Goal: Information Seeking & Learning: Learn about a topic

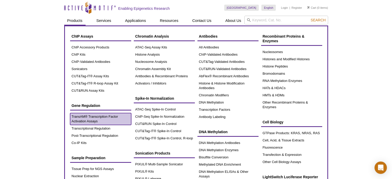
click at [87, 116] on link "TransAM® Transcription Factor Activation Assays" at bounding box center [100, 119] width 61 height 12
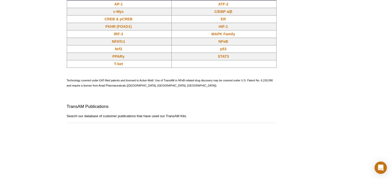
scroll to position [481, 0]
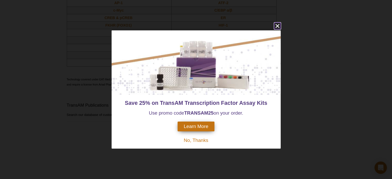
click at [277, 27] on icon "close" at bounding box center [277, 26] width 4 height 4
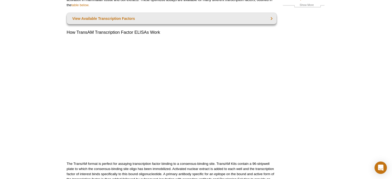
scroll to position [0, 0]
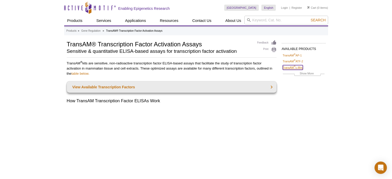
click at [291, 68] on link "TransAM ® c-Myc" at bounding box center [293, 67] width 20 height 5
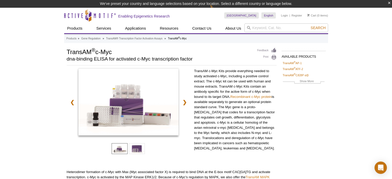
click at [218, 66] on div "AVAILABLE PRODUCTS TransAM ® AP-1 TransAM ® ATF-2 TransAM ® C/EBP α/β TransAM ®…" at bounding box center [196, 178] width 264 height 260
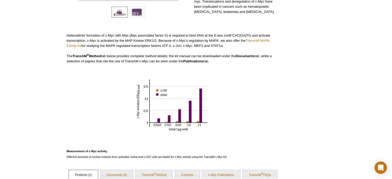
scroll to position [225, 0]
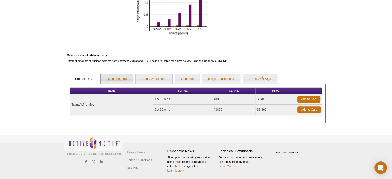
click at [121, 79] on link "Documents (6)" at bounding box center [117, 79] width 33 height 10
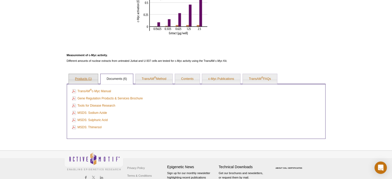
click at [89, 80] on link "Products (1)" at bounding box center [83, 79] width 29 height 10
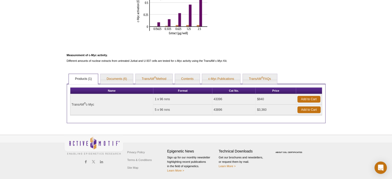
drag, startPoint x: 226, startPoint y: 99, endPoint x: 215, endPoint y: 99, distance: 11.1
click at [215, 99] on td "43396" at bounding box center [235, 99] width 44 height 11
copy td "43396"
